Goal: Use online tool/utility: Utilize a website feature to perform a specific function

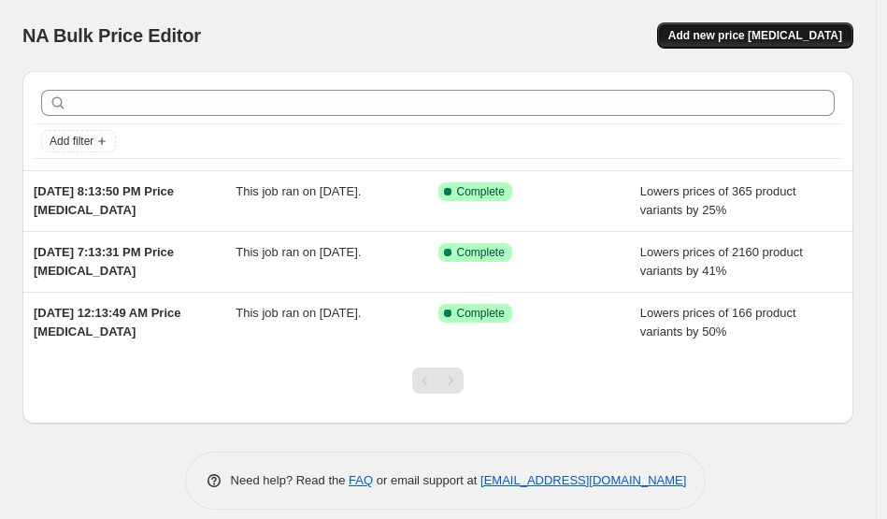
click at [783, 40] on span "Add new price [MEDICAL_DATA]" at bounding box center [756, 35] width 174 height 15
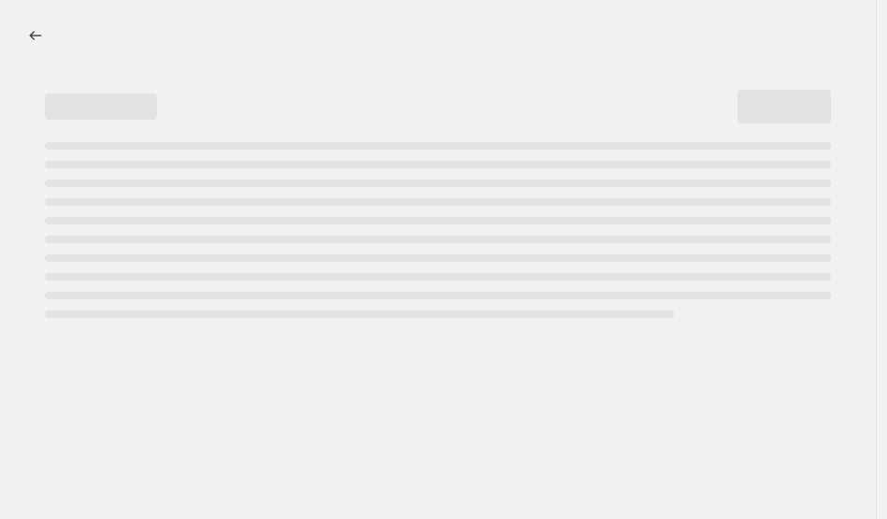
select select "percentage"
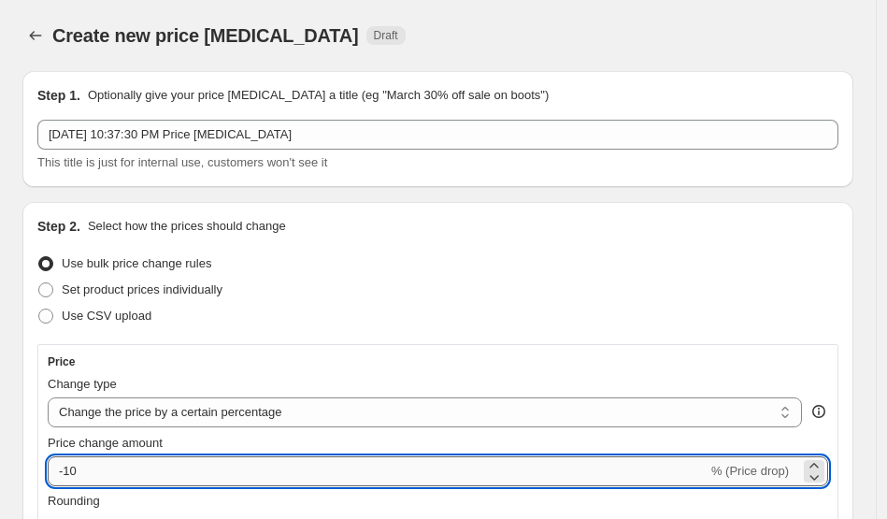
click at [158, 469] on input "-10" at bounding box center [378, 471] width 660 height 30
type input "-1"
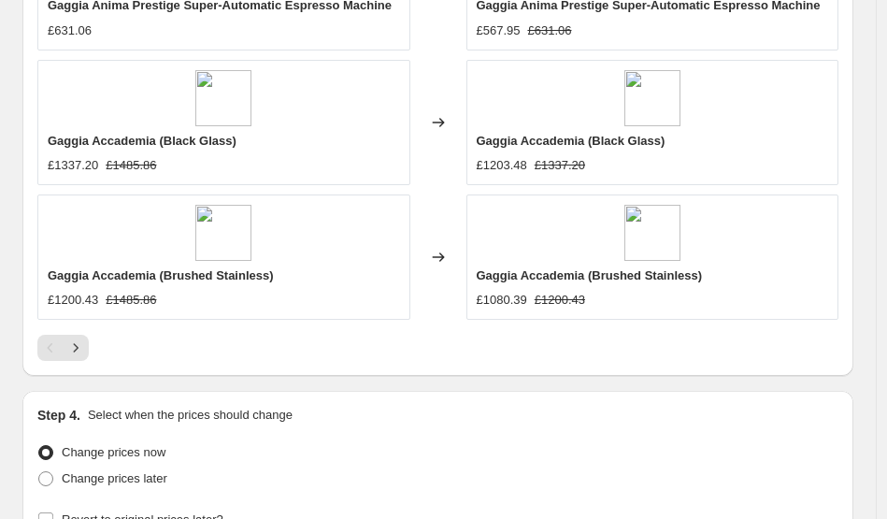
scroll to position [1831, 0]
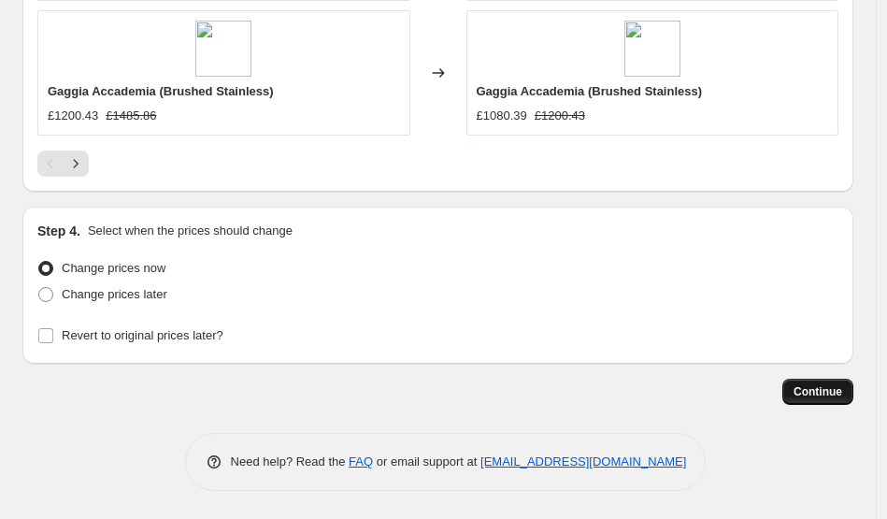
type input "-30"
click at [827, 382] on button "Continue" at bounding box center [818, 392] width 71 height 26
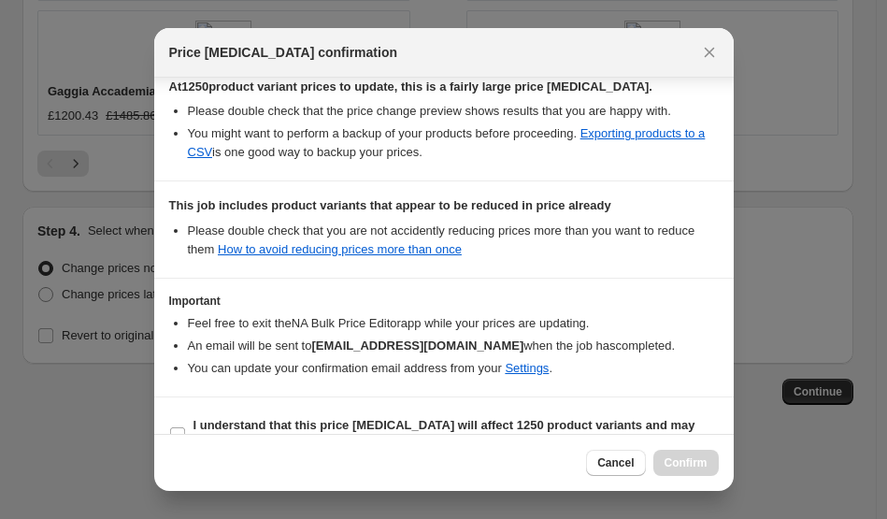
scroll to position [378, 0]
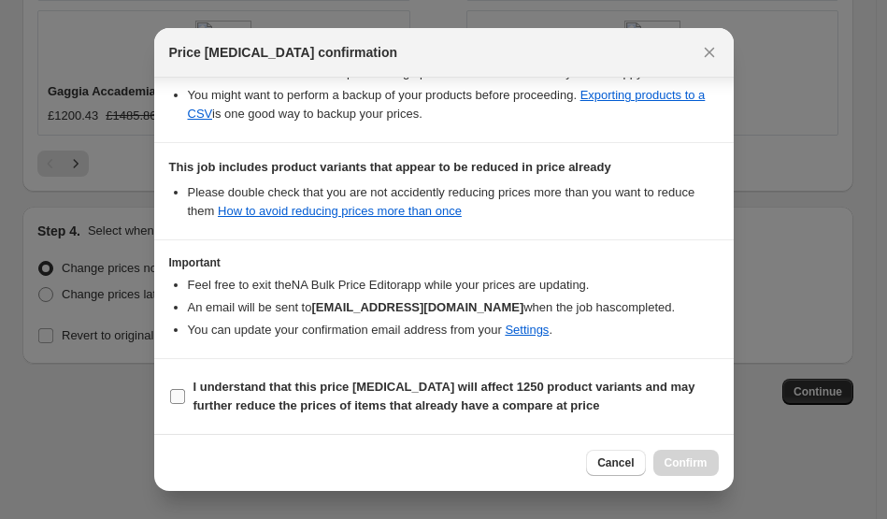
click at [417, 401] on b "I understand that this price [MEDICAL_DATA] will affect 1250 product variants a…" at bounding box center [445, 396] width 502 height 33
click at [185, 401] on input "I understand that this price [MEDICAL_DATA] will affect 1250 product variants a…" at bounding box center [177, 396] width 15 height 15
checkbox input "true"
click at [687, 456] on span "Confirm" at bounding box center [686, 462] width 43 height 15
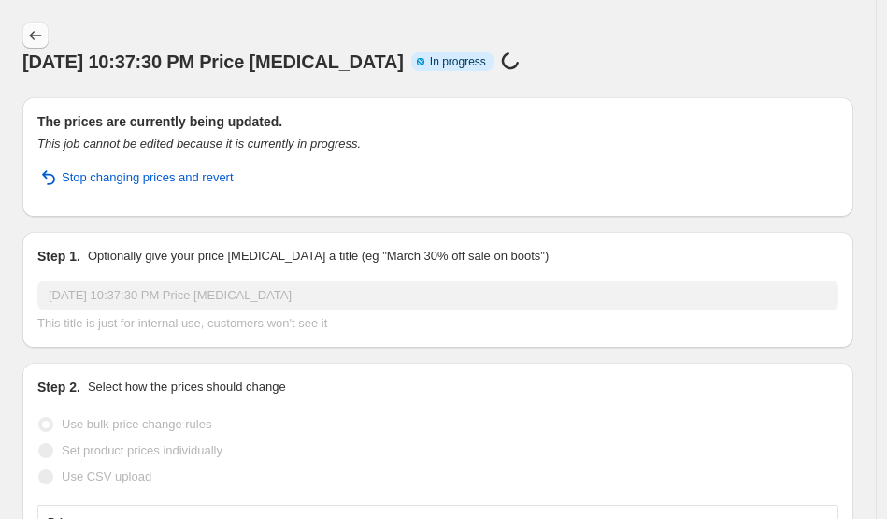
click at [38, 29] on icon "Price change jobs" at bounding box center [35, 35] width 19 height 19
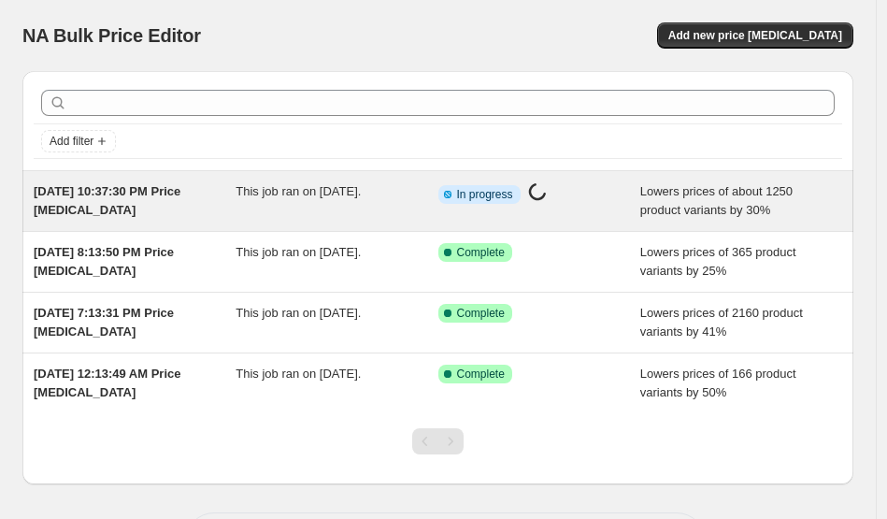
click at [697, 209] on span "Lowers prices of about 1250 product variants by 30%" at bounding box center [717, 200] width 152 height 33
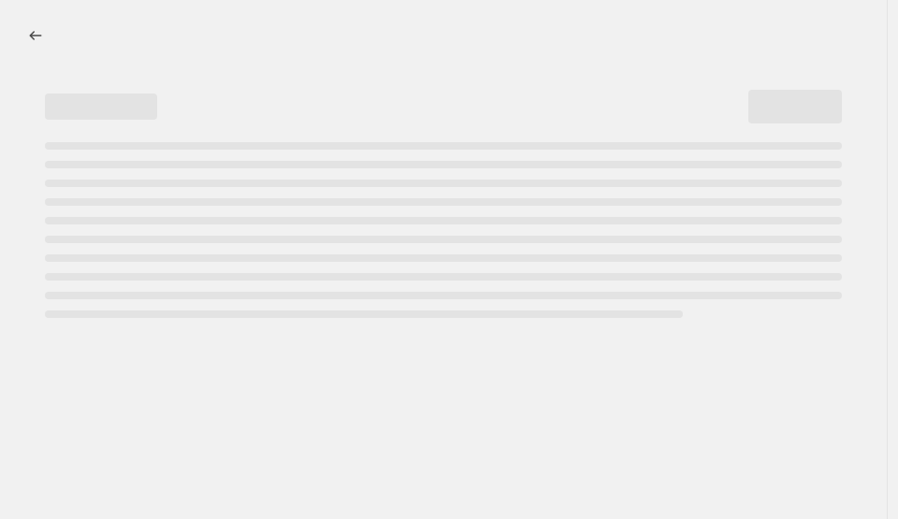
select select "percentage"
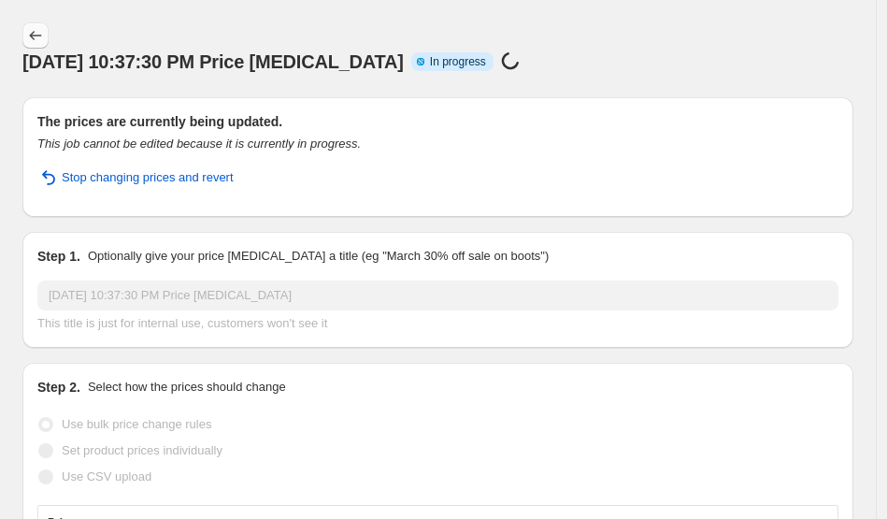
click at [24, 36] on button "Price change jobs" at bounding box center [35, 35] width 26 height 26
